Goal: Transaction & Acquisition: Purchase product/service

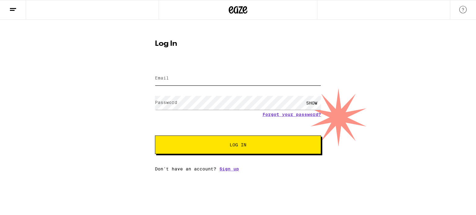
type input "[EMAIL_ADDRESS][DOMAIN_NAME]"
click at [223, 142] on button "Log In" at bounding box center [238, 145] width 166 height 19
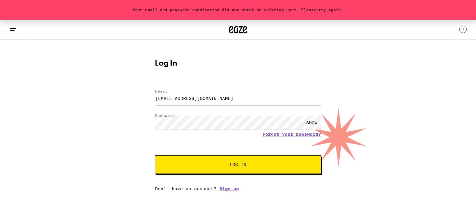
click at [307, 123] on div "SHOW" at bounding box center [312, 123] width 19 height 14
click at [155, 156] on button "Log In" at bounding box center [238, 165] width 166 height 19
click at [13, 32] on icon at bounding box center [12, 29] width 7 height 7
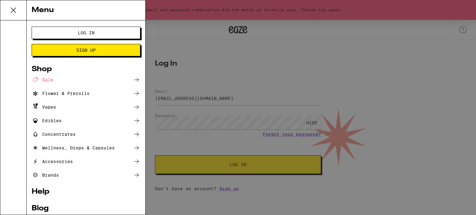
click at [106, 34] on span "Log In" at bounding box center [86, 33] width 59 height 4
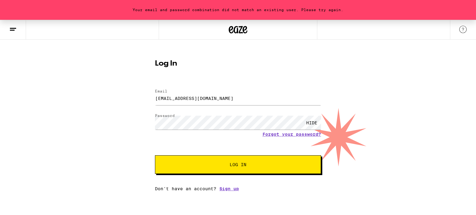
click at [18, 30] on button at bounding box center [13, 30] width 26 height 20
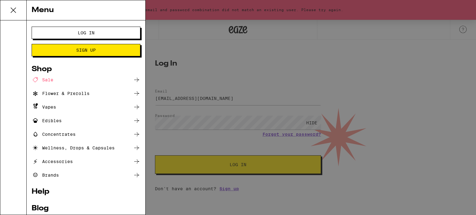
click at [66, 136] on div "Concentrates" at bounding box center [54, 134] width 44 height 7
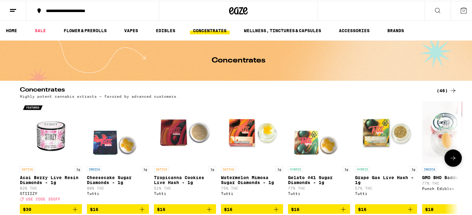
click at [449, 161] on icon at bounding box center [452, 157] width 7 height 7
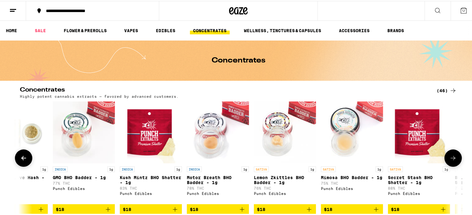
click at [449, 161] on icon at bounding box center [452, 157] width 7 height 7
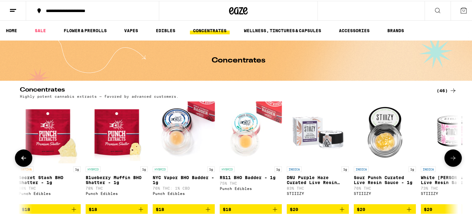
click at [449, 161] on icon at bounding box center [452, 157] width 7 height 7
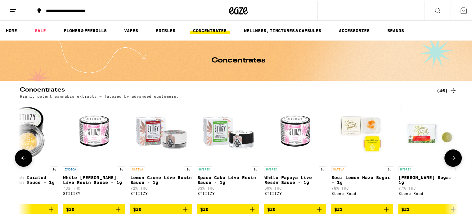
scroll to position [0, 1107]
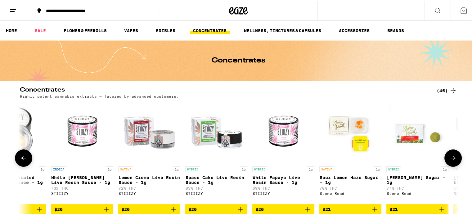
click at [449, 161] on icon at bounding box center [452, 157] width 7 height 7
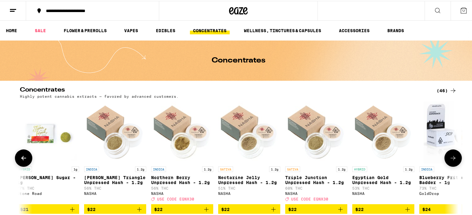
click at [449, 161] on icon at bounding box center [452, 157] width 7 height 7
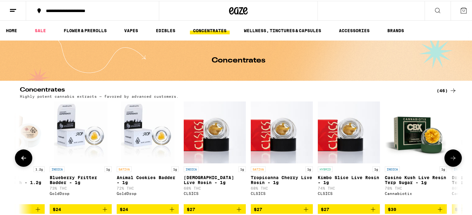
click at [449, 161] on icon at bounding box center [452, 157] width 7 height 7
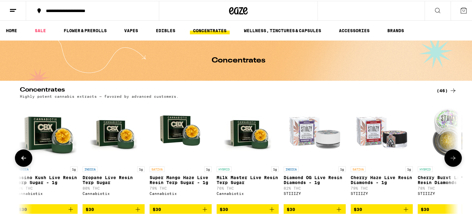
click at [449, 161] on icon at bounding box center [452, 157] width 7 height 7
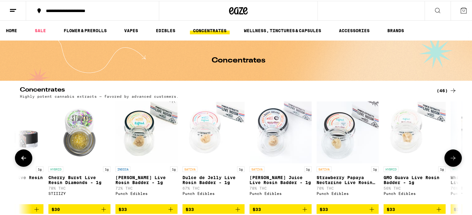
click at [449, 161] on icon at bounding box center [452, 157] width 7 height 7
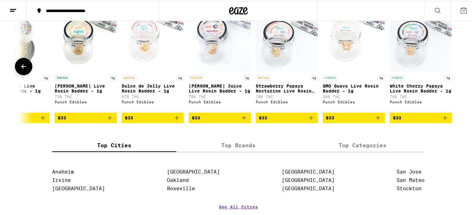
scroll to position [92, 0]
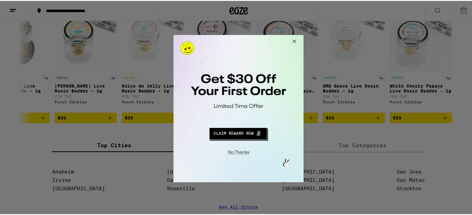
click at [293, 38] on button "Close Modal" at bounding box center [292, 42] width 17 height 15
